Goal: Task Accomplishment & Management: Manage account settings

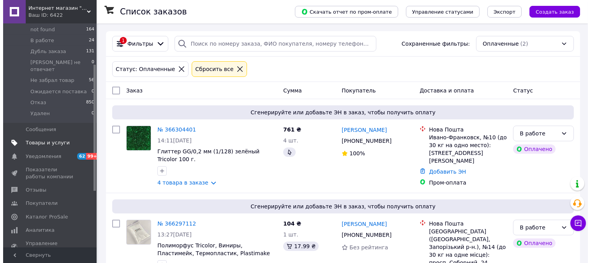
scroll to position [144, 0]
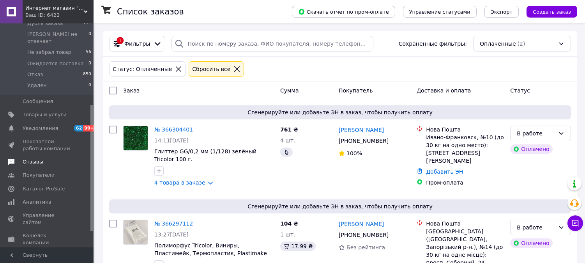
click at [35, 158] on span "Отзывы" at bounding box center [33, 161] width 21 height 7
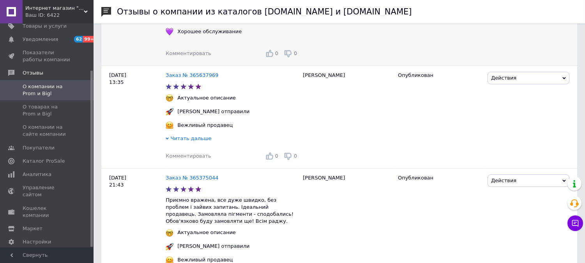
scroll to position [216, 0]
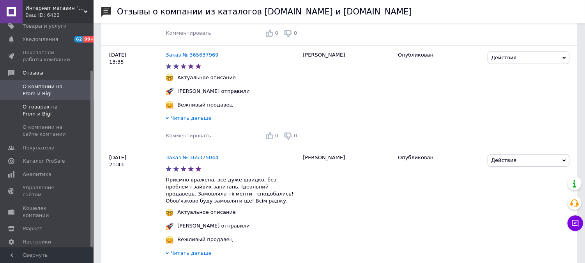
click at [59, 103] on span "О товарах на Prom и Bigl" at bounding box center [47, 110] width 49 height 14
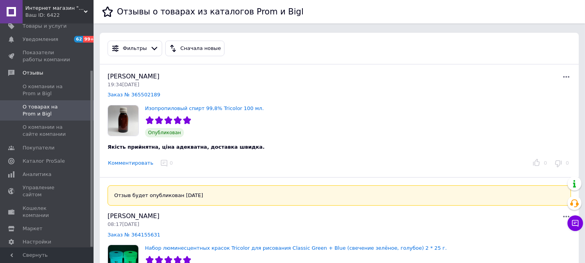
scroll to position [144, 0]
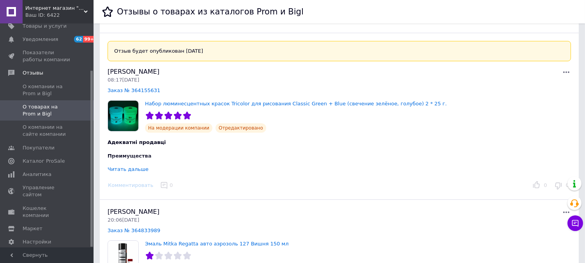
click at [131, 170] on div "Читать дальше" at bounding box center [128, 169] width 41 height 6
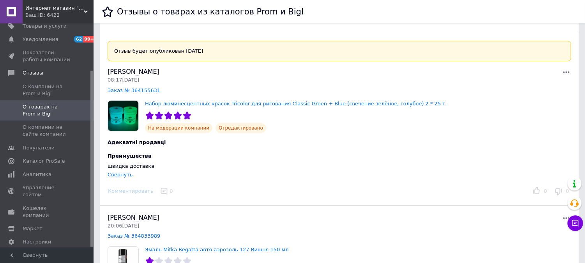
scroll to position [289, 0]
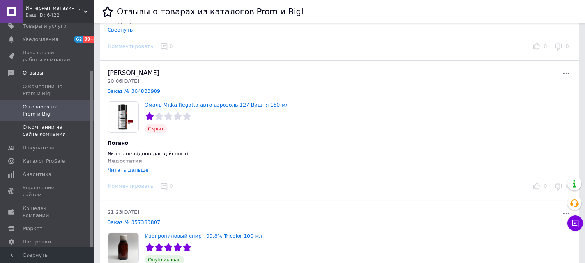
click at [53, 124] on span "О компании на сайте компании" at bounding box center [47, 131] width 49 height 14
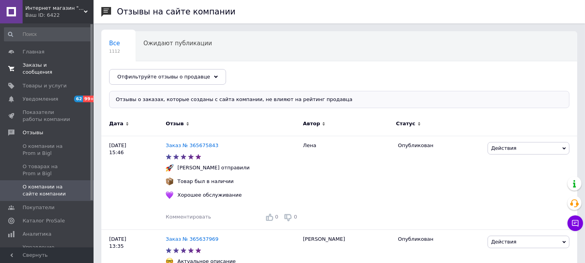
click at [34, 65] on span "Заказы и сообщения" at bounding box center [47, 69] width 49 height 14
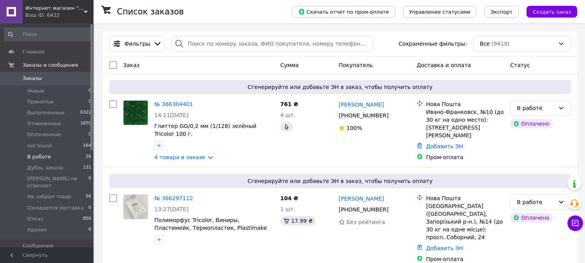
click at [40, 158] on span "В работе" at bounding box center [39, 156] width 24 height 7
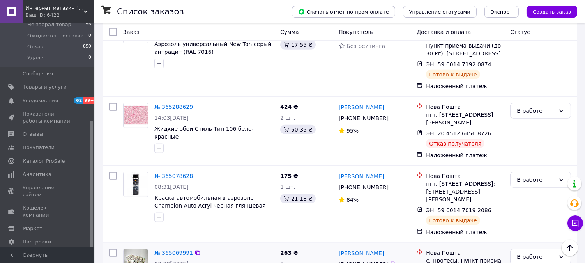
scroll to position [1546, 0]
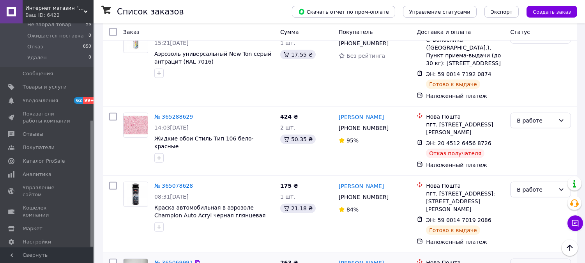
click at [533, 262] on div "В работе" at bounding box center [536, 266] width 38 height 9
click at [536, 166] on li "Выполнен" at bounding box center [541, 166] width 60 height 14
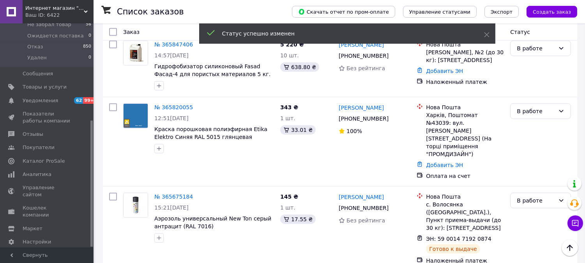
scroll to position [1402, 0]
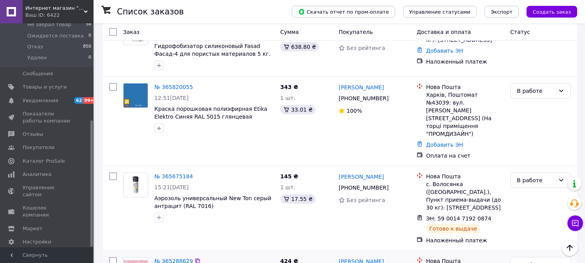
click at [369, 257] on link "[PERSON_NAME]" at bounding box center [361, 261] width 45 height 8
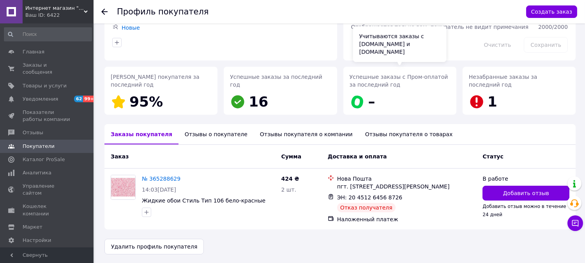
scroll to position [76, 0]
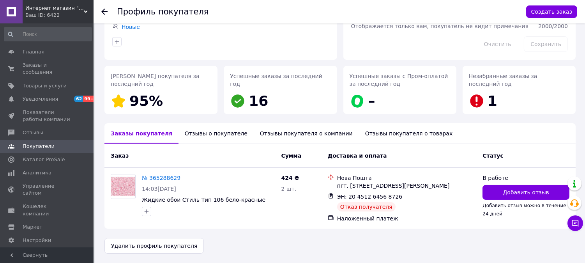
click at [217, 133] on div "Отзывы о покупателе" at bounding box center [215, 133] width 75 height 20
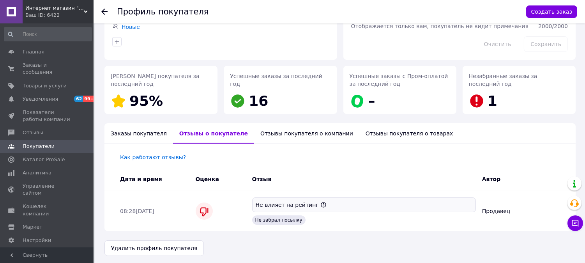
scroll to position [79, 0]
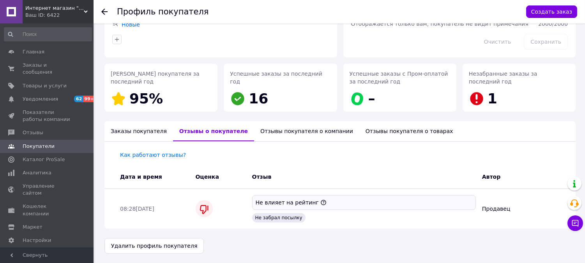
click at [263, 131] on div "Отзывы покупателя о компании" at bounding box center [306, 131] width 105 height 20
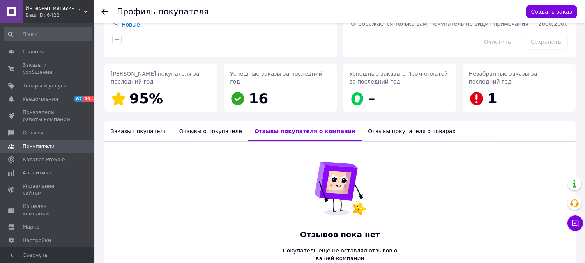
click at [362, 131] on div "Отзывы покупателя о товарах" at bounding box center [412, 131] width 100 height 20
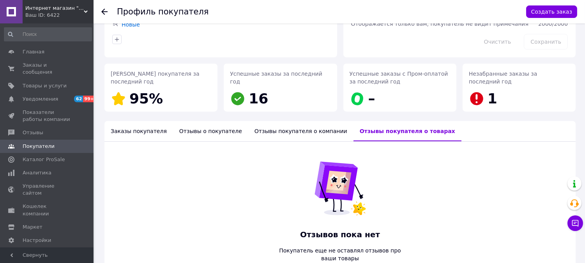
drag, startPoint x: 199, startPoint y: 127, endPoint x: 184, endPoint y: 133, distance: 16.3
click at [197, 126] on div "Отзывы о покупателе" at bounding box center [210, 131] width 75 height 20
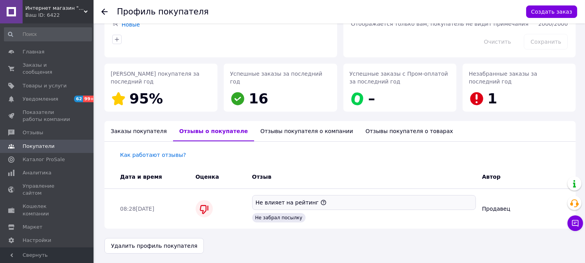
click at [137, 131] on div "Заказы покупателя" at bounding box center [138, 131] width 69 height 20
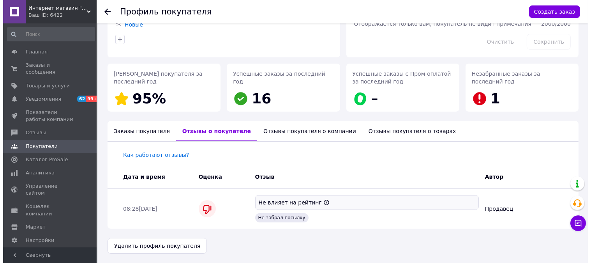
scroll to position [76, 0]
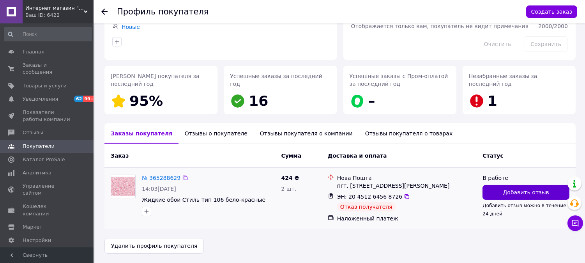
click at [520, 192] on span "Добавить отзыв" at bounding box center [526, 192] width 46 height 8
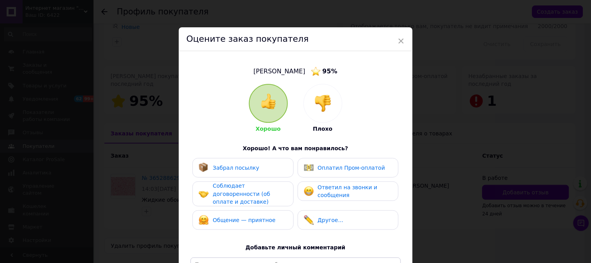
click at [321, 90] on div at bounding box center [323, 103] width 38 height 38
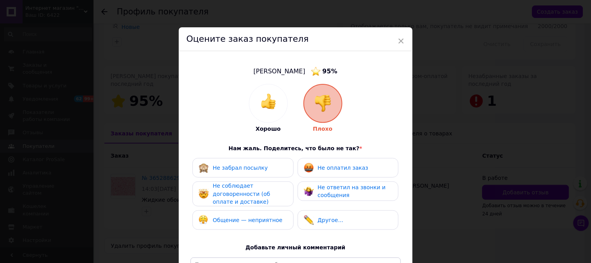
click at [328, 168] on span "Не оплатил заказ" at bounding box center [343, 167] width 51 height 6
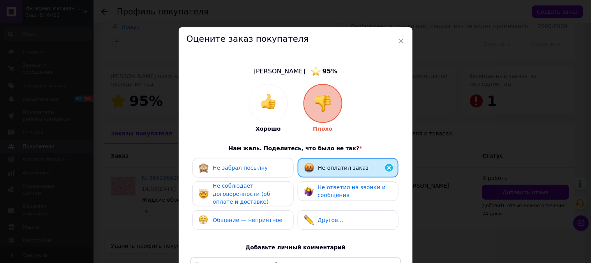
click at [270, 190] on span "Не соблюдает договоренности (об оплате и доставке)" at bounding box center [241, 193] width 57 height 22
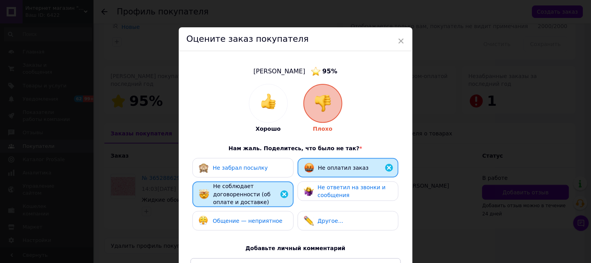
click at [309, 196] on div "Не ответил на звонки и сообщения" at bounding box center [348, 191] width 88 height 16
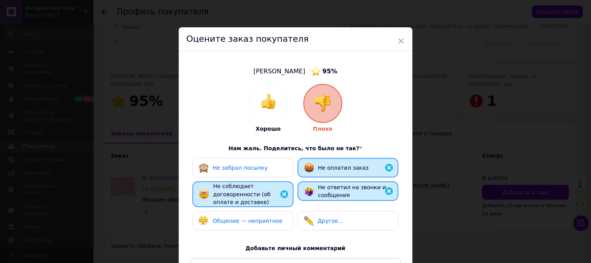
click at [253, 216] on div "Общение — неприятное" at bounding box center [241, 221] width 84 height 10
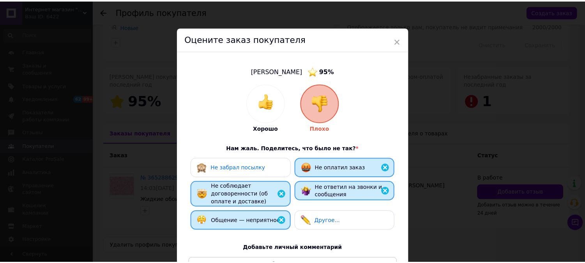
scroll to position [123, 0]
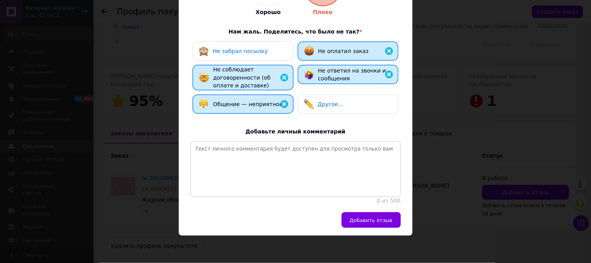
click at [355, 219] on span "Добавить отзыв" at bounding box center [371, 220] width 43 height 6
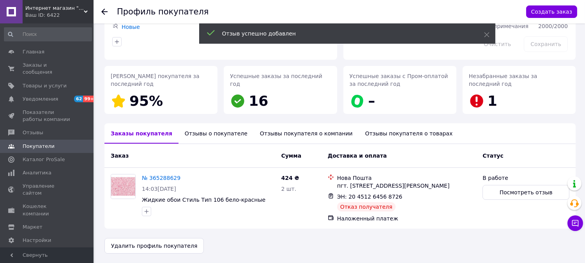
scroll to position [0, 0]
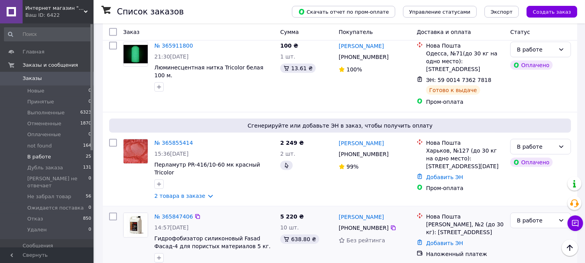
scroll to position [1182, 0]
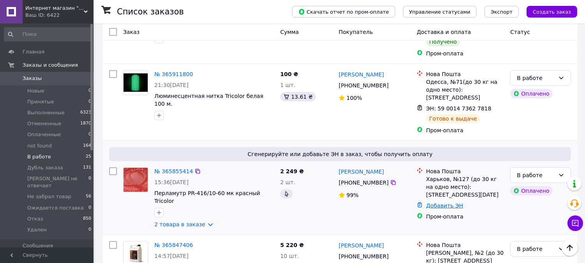
click at [443, 202] on link "Добавить ЭН" at bounding box center [444, 205] width 37 height 6
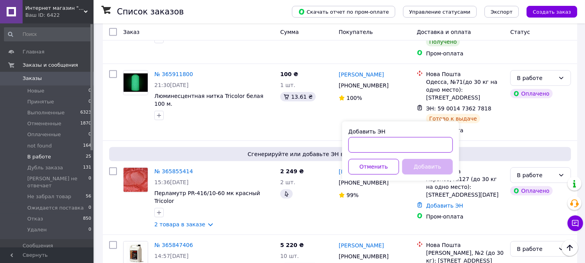
click at [417, 145] on input "Добавить ЭН" at bounding box center [400, 145] width 104 height 16
type input "59001474131202"
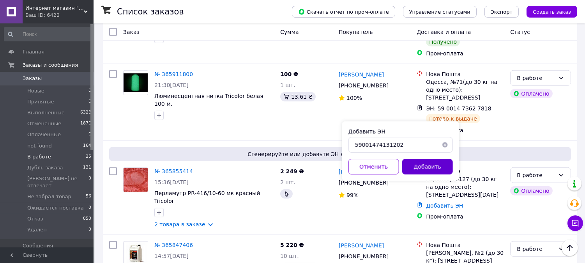
click at [427, 166] on button "Добавить" at bounding box center [427, 167] width 51 height 16
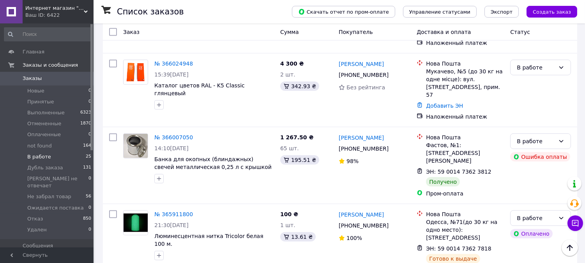
scroll to position [965, 0]
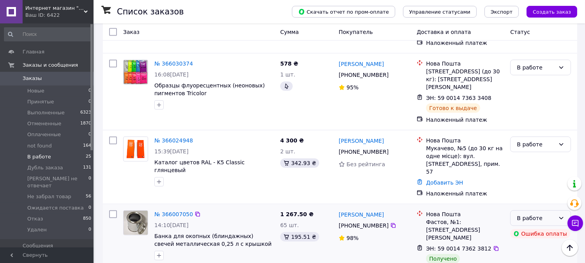
click at [532, 210] on div "В работе" at bounding box center [540, 218] width 61 height 16
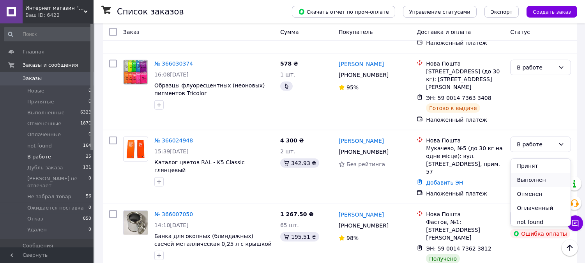
click at [534, 178] on li "Выполнен" at bounding box center [541, 180] width 60 height 14
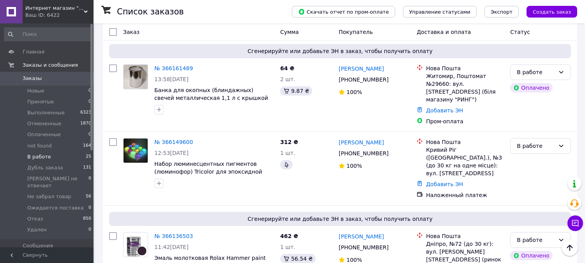
scroll to position [387, 0]
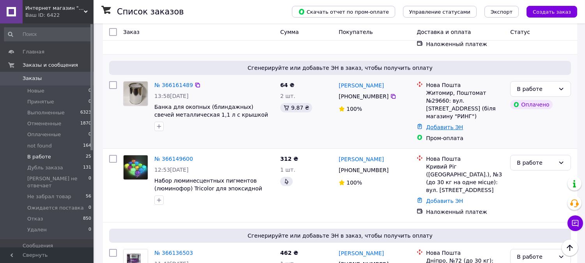
click at [445, 124] on link "Добавить ЭН" at bounding box center [444, 127] width 37 height 6
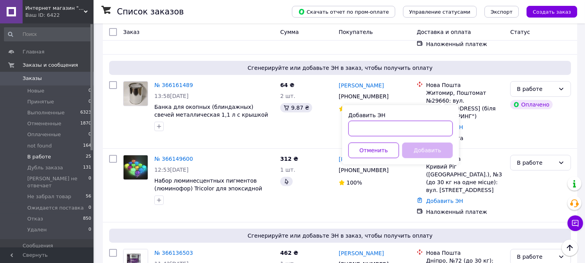
click at [429, 129] on input "Добавить ЭН" at bounding box center [400, 128] width 104 height 16
type input "59001474132291"
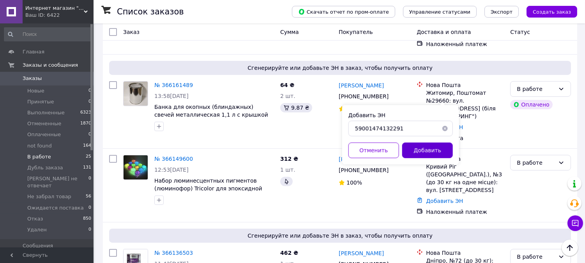
click at [426, 145] on button "Добавить" at bounding box center [427, 150] width 51 height 16
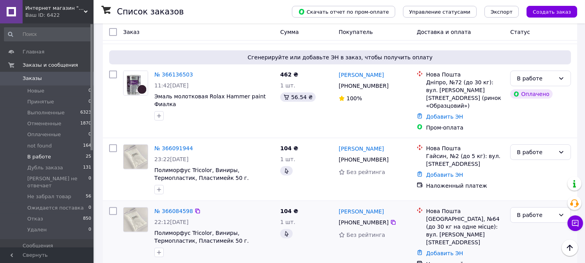
scroll to position [604, 0]
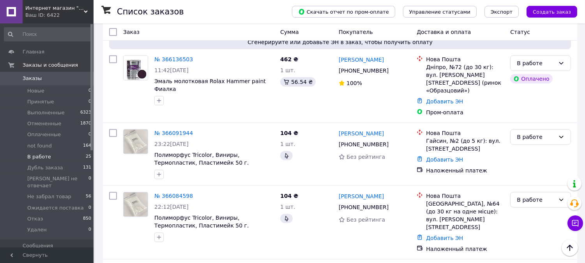
click at [42, 154] on span "В работе" at bounding box center [39, 156] width 24 height 7
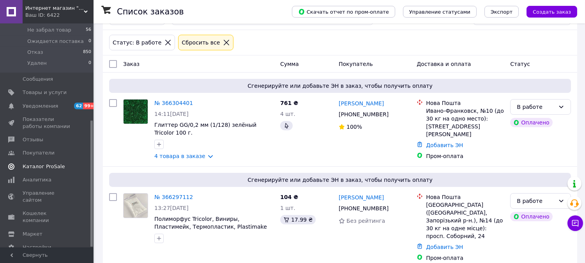
scroll to position [172, 0]
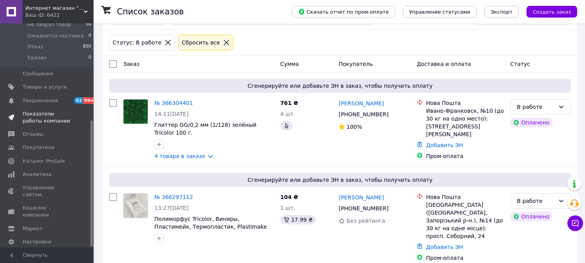
click at [35, 110] on span "Показатели работы компании" at bounding box center [47, 117] width 49 height 14
